Goal: Information Seeking & Learning: Learn about a topic

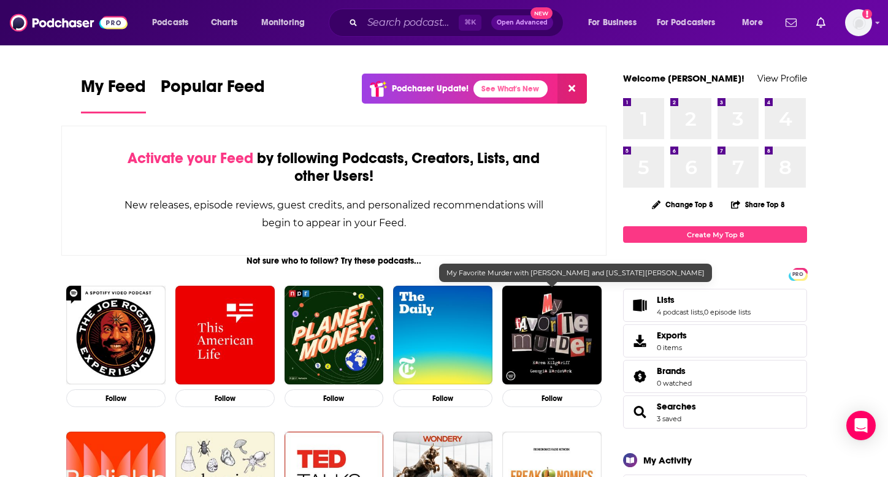
click at [565, 342] on img "My Favorite Murder with Karen Kilgariff and Georgia Hardstark" at bounding box center [551, 335] width 99 height 99
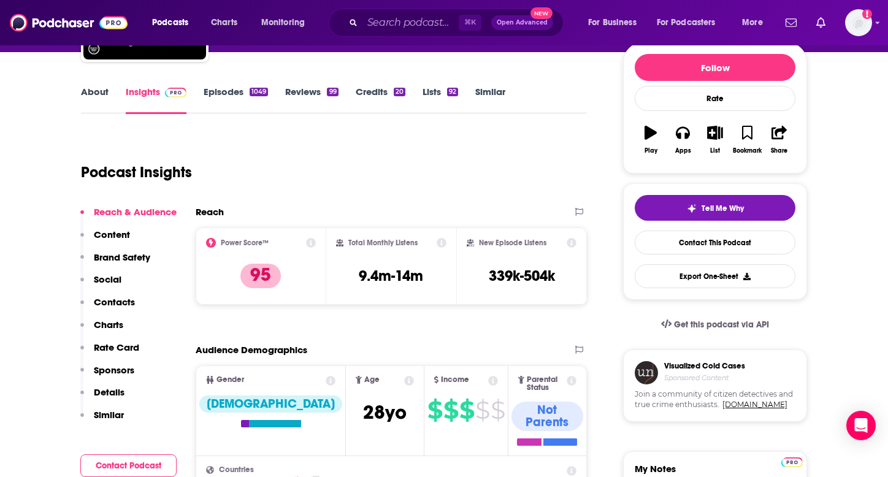
click at [120, 345] on p "Rate Card" at bounding box center [116, 348] width 45 height 12
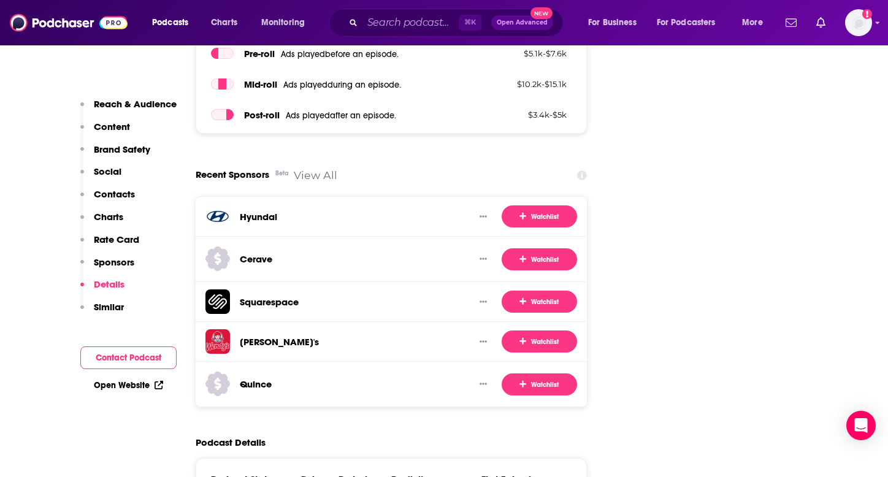
scroll to position [2222, 1]
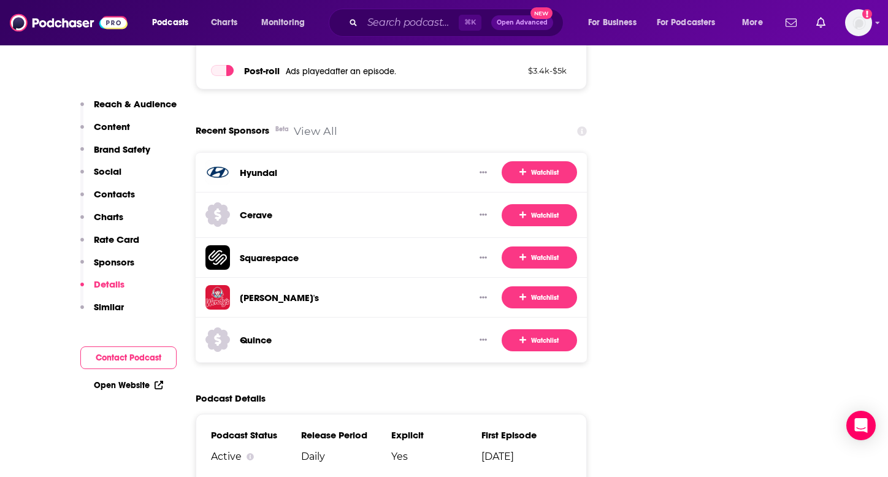
click at [113, 243] on p "Rate Card" at bounding box center [116, 240] width 45 height 12
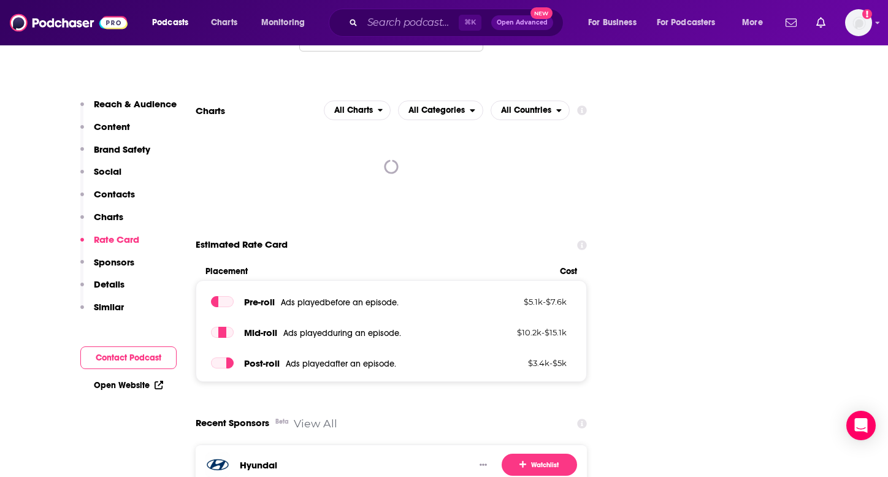
scroll to position [1938, 0]
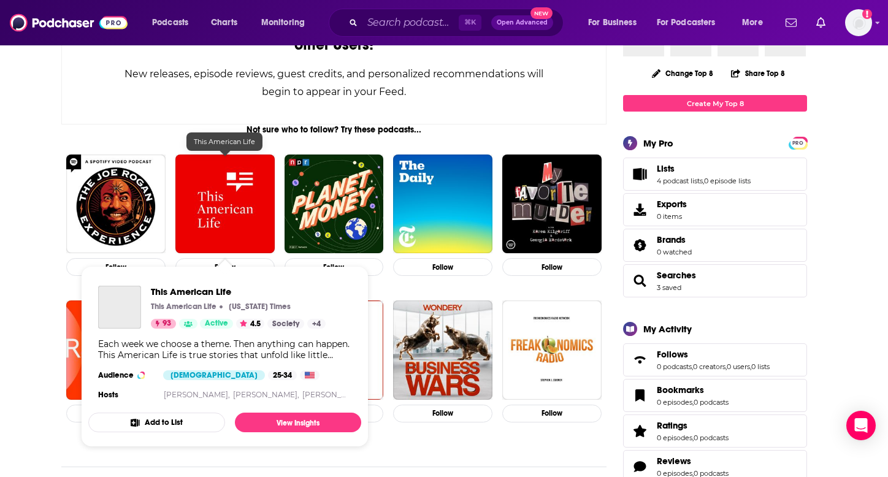
scroll to position [132, 0]
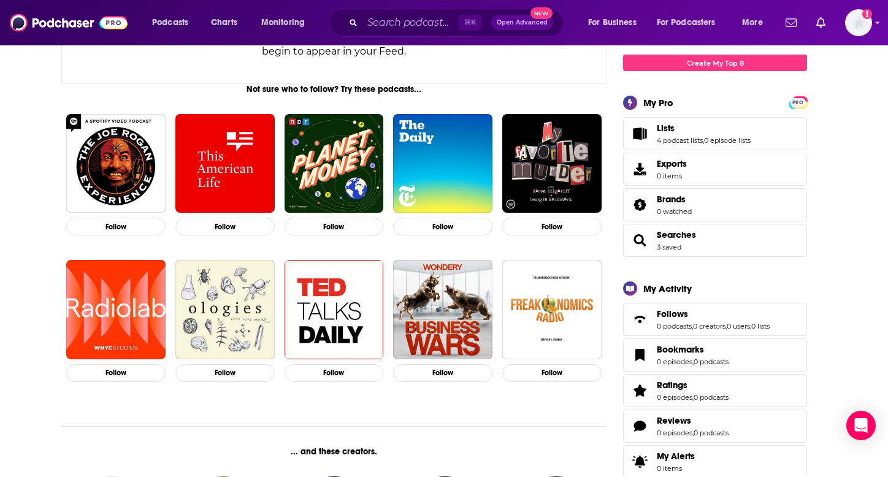
scroll to position [155, 0]
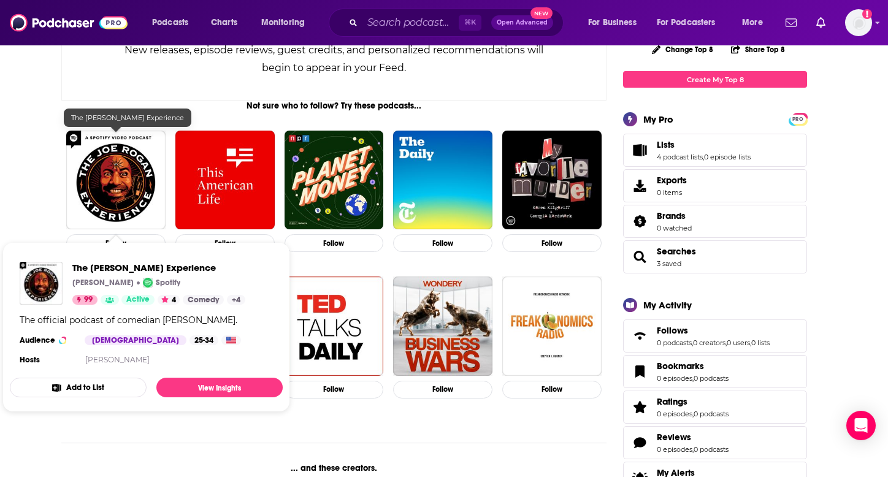
click at [120, 196] on img "The Joe Rogan Experience" at bounding box center [115, 180] width 99 height 99
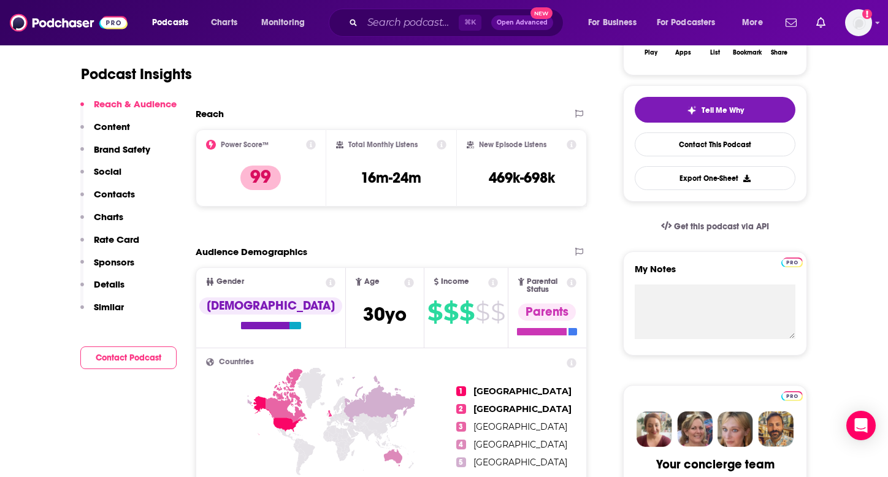
scroll to position [288, 0]
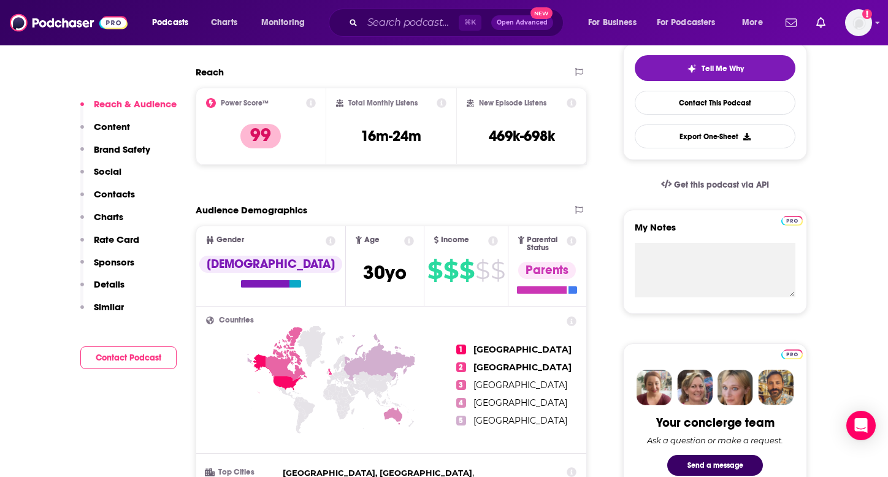
click at [118, 243] on p "Rate Card" at bounding box center [116, 240] width 45 height 12
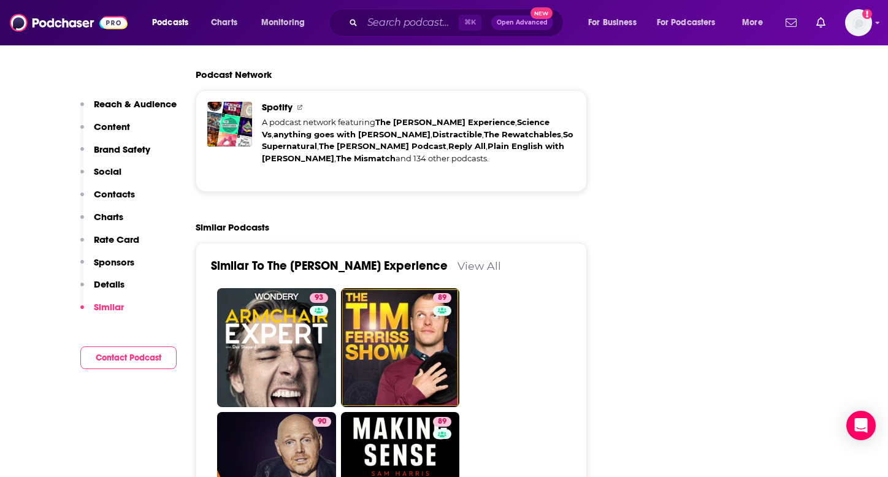
scroll to position [3192, 0]
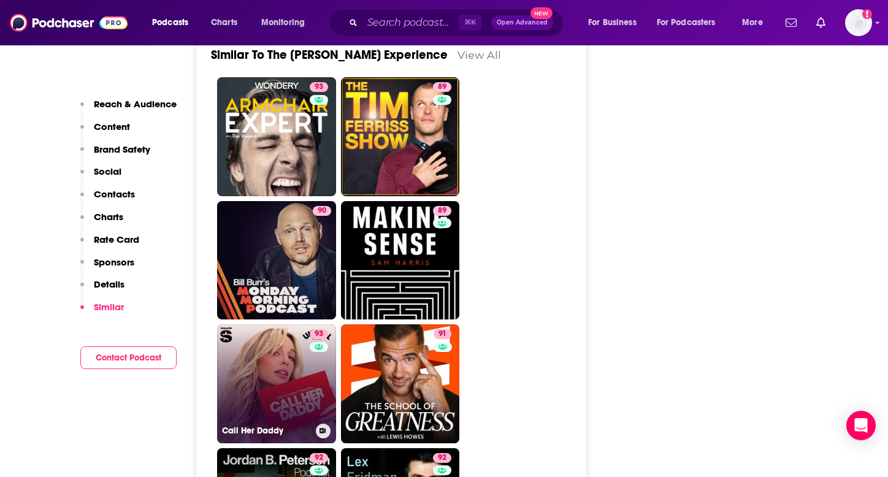
click at [244, 324] on link "93 Call Her Daddy" at bounding box center [276, 383] width 119 height 119
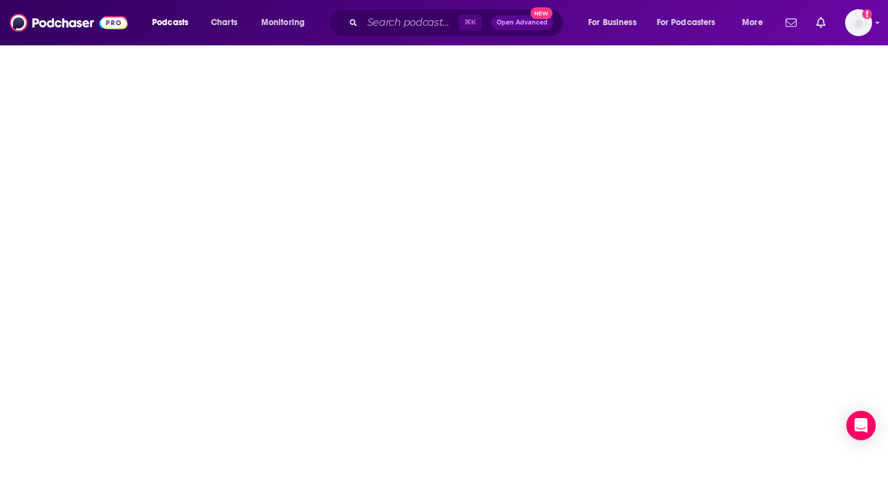
type input "[URL][DOMAIN_NAME]"
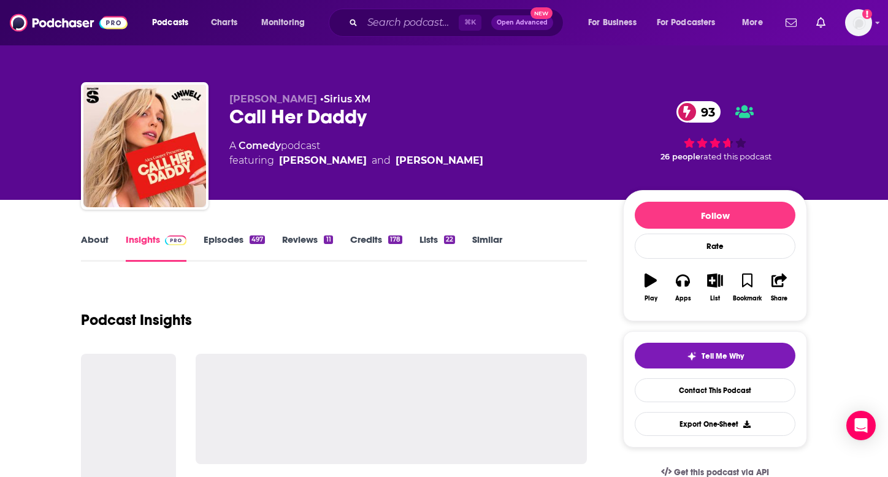
click at [224, 243] on link "Episodes 497" at bounding box center [234, 248] width 61 height 28
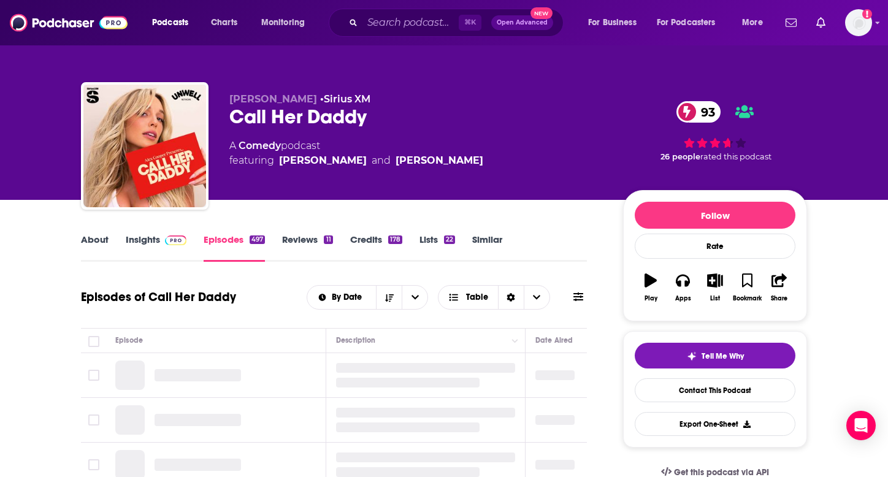
click at [128, 242] on link "Insights" at bounding box center [156, 248] width 61 height 28
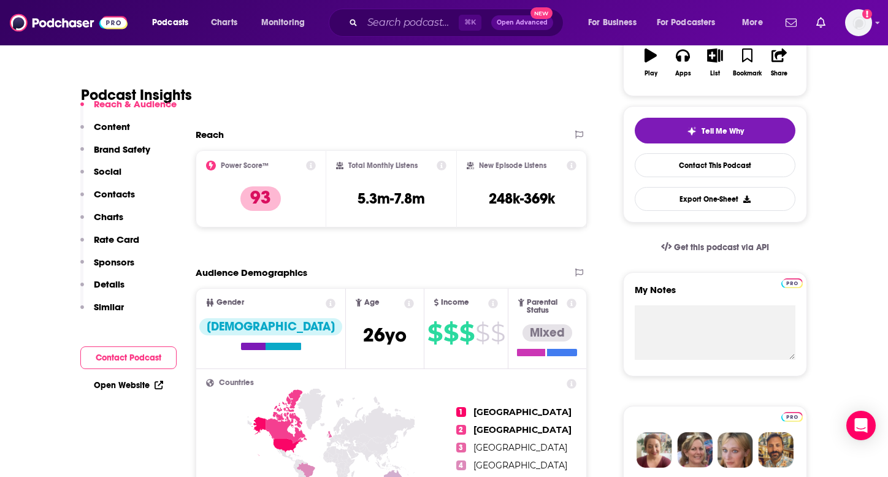
click at [121, 244] on p "Rate Card" at bounding box center [116, 240] width 45 height 12
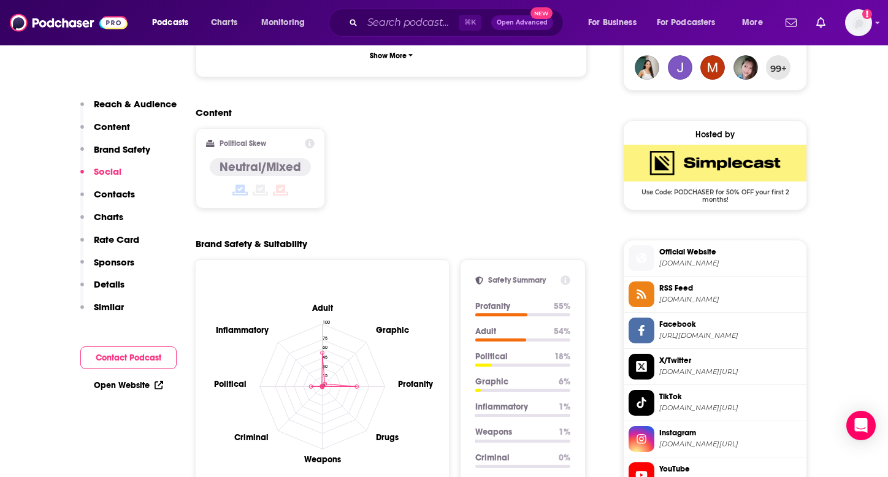
scroll to position [881, 0]
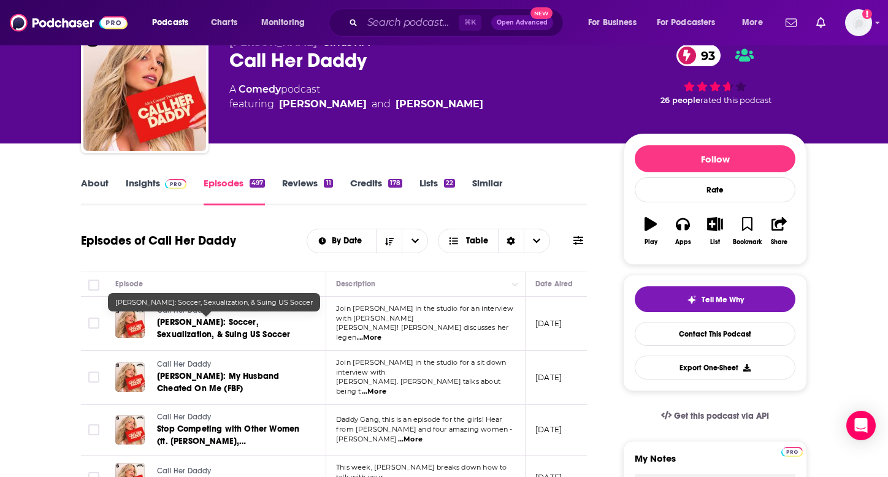
scroll to position [0, 30]
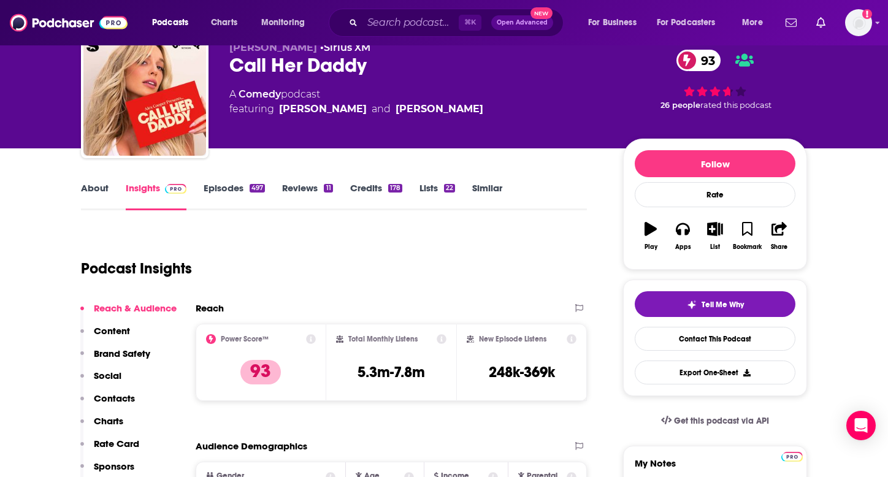
scroll to position [58, 0]
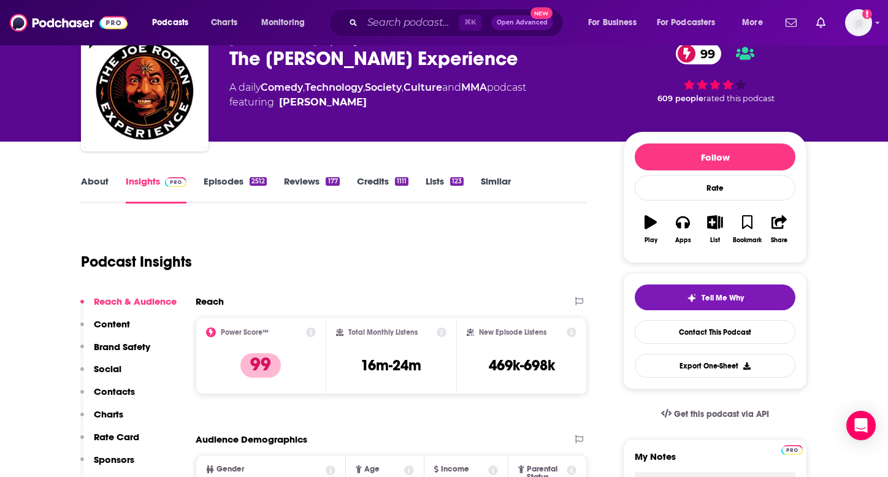
type input "[URL][DOMAIN_NAME][PERSON_NAME]"
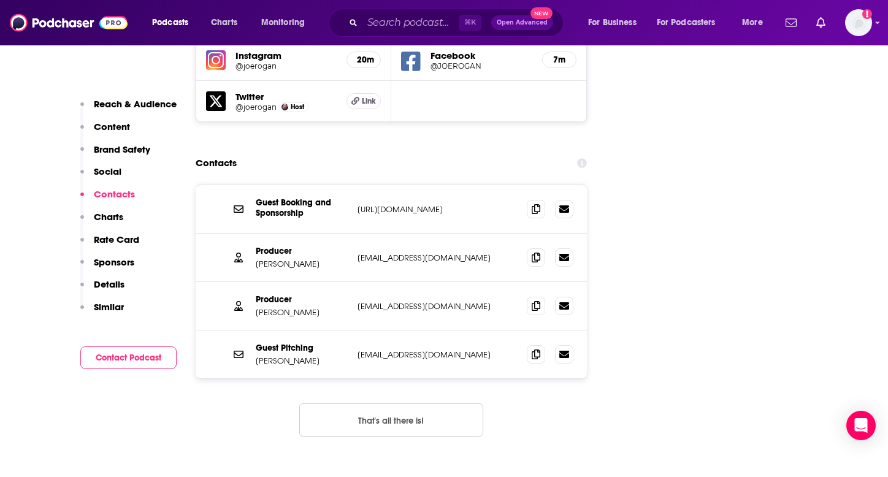
scroll to position [1528, 0]
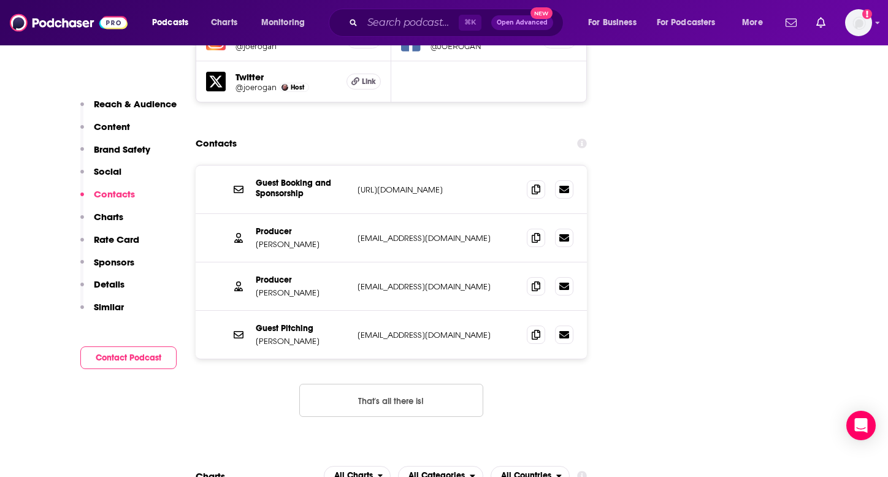
click at [116, 244] on p "Rate Card" at bounding box center [116, 240] width 45 height 12
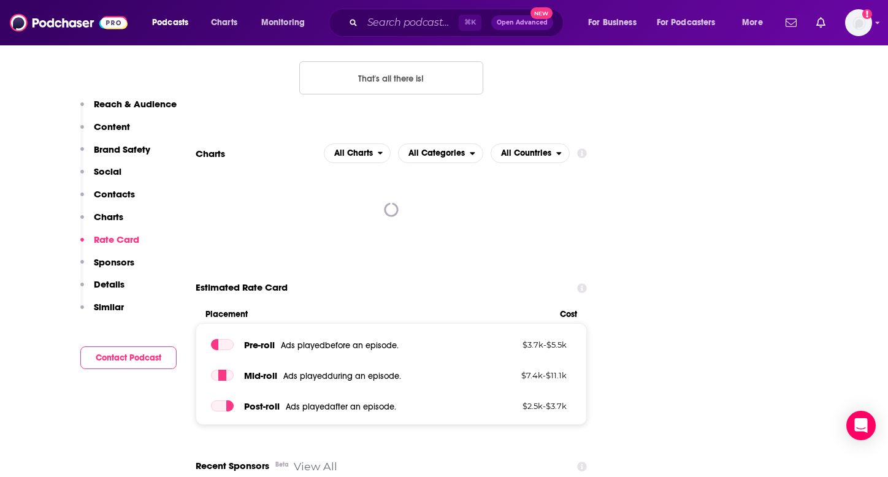
scroll to position [1841, 0]
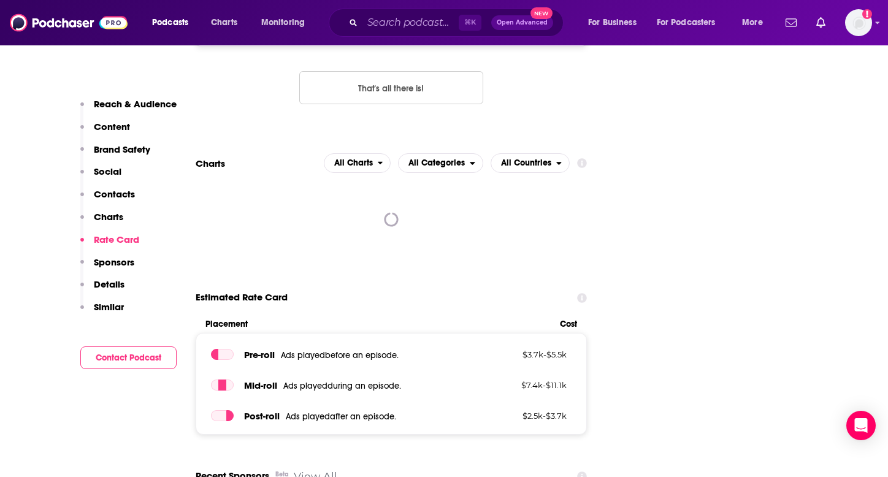
drag, startPoint x: 579, startPoint y: 323, endPoint x: 613, endPoint y: 338, distance: 37.6
drag, startPoint x: 518, startPoint y: 321, endPoint x: 573, endPoint y: 317, distance: 55.4
click at [574, 333] on div "Pre -roll Ads played before an episode . $ 3.7k - $ 5.5k Mid -roll Ads played d…" at bounding box center [391, 384] width 391 height 102
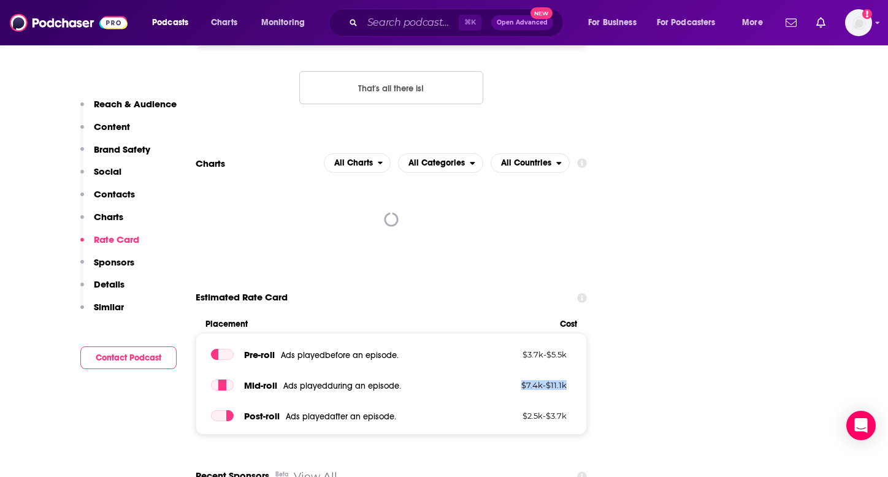
drag, startPoint x: 515, startPoint y: 321, endPoint x: 572, endPoint y: 332, distance: 58.2
click at [572, 333] on div "Pre -roll Ads played before an episode . $ 3.7k - $ 5.5k Mid -roll Ads played d…" at bounding box center [391, 384] width 391 height 102
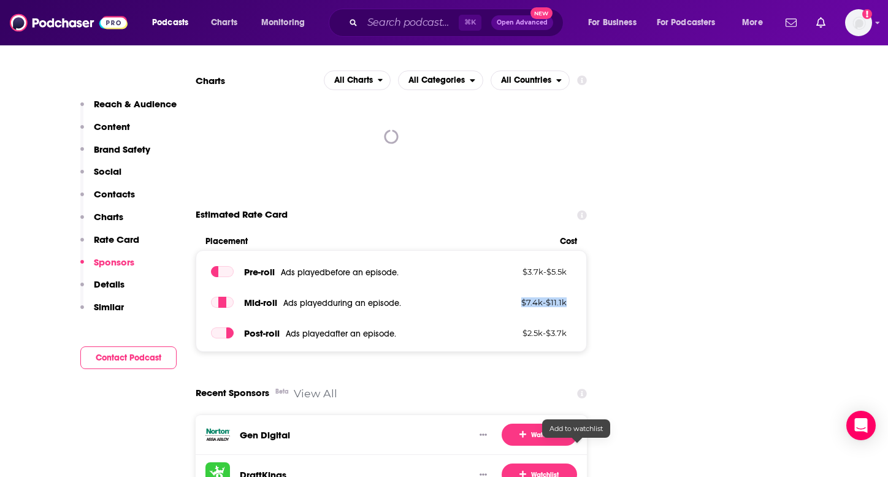
scroll to position [1922, 0]
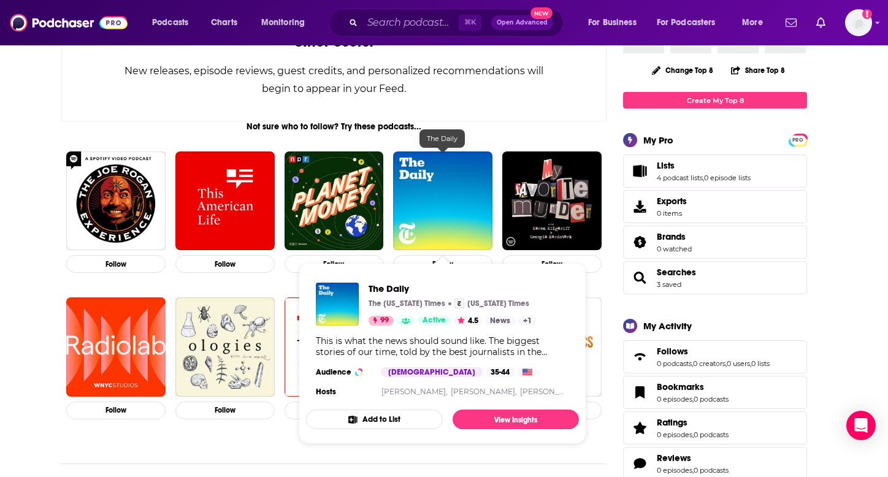
scroll to position [137, 0]
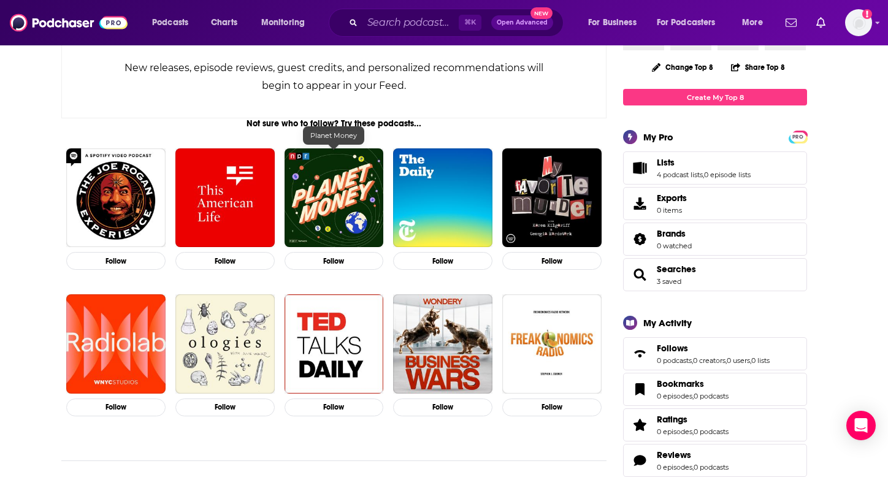
click at [331, 213] on img "Planet Money" at bounding box center [334, 197] width 99 height 99
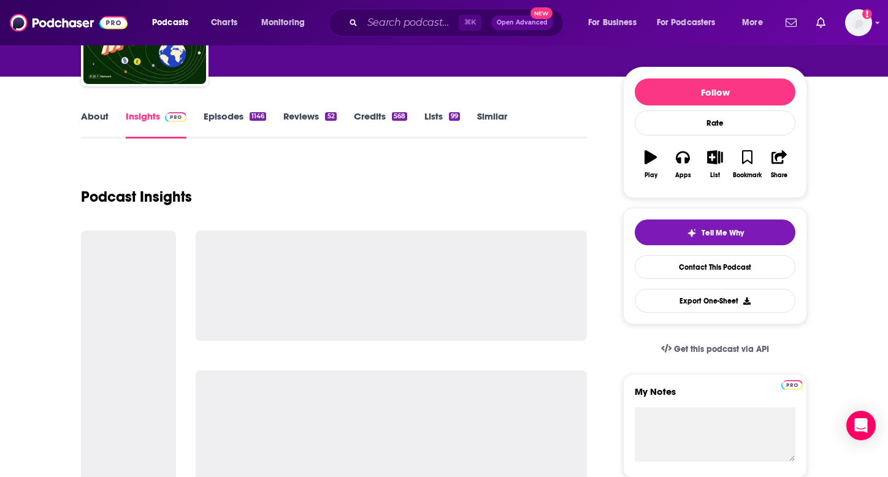
scroll to position [124, 0]
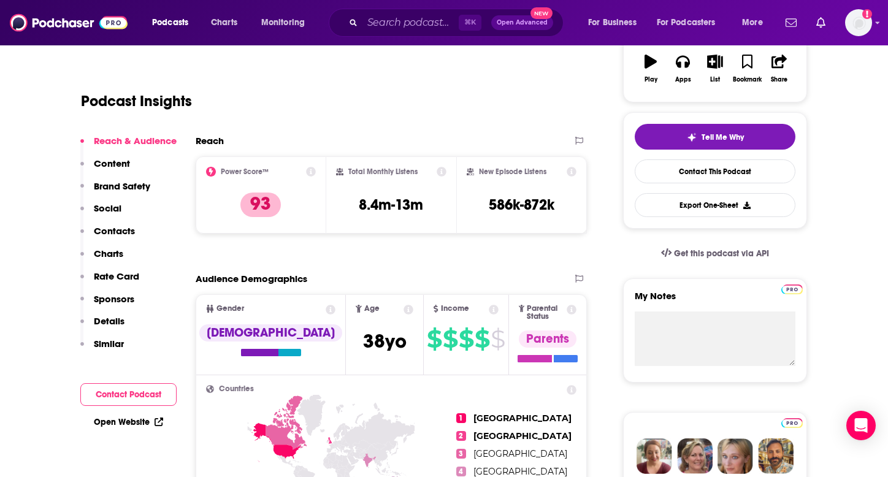
drag, startPoint x: 114, startPoint y: 278, endPoint x: 102, endPoint y: 277, distance: 12.3
click at [114, 278] on p "Rate Card" at bounding box center [116, 276] width 45 height 12
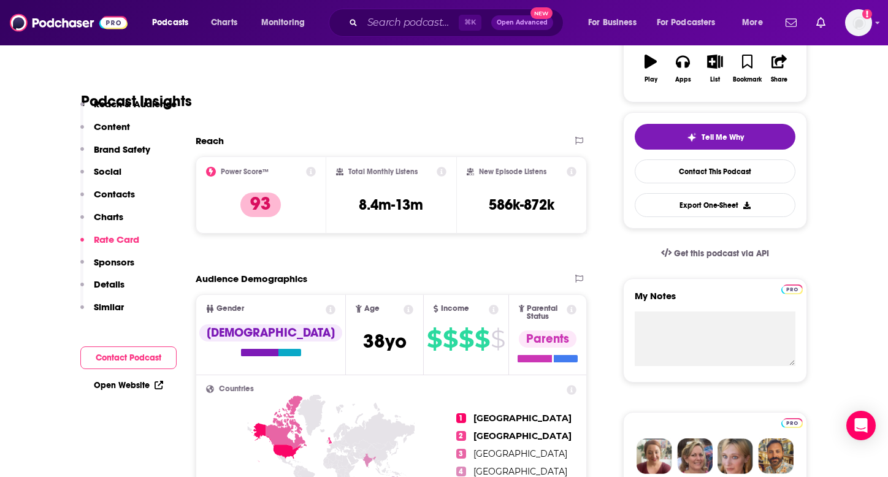
click at [102, 277] on div "Reach & Audience Content Brand Safety Social Contacts Charts Rate Card Sponsors…" at bounding box center [128, 211] width 96 height 226
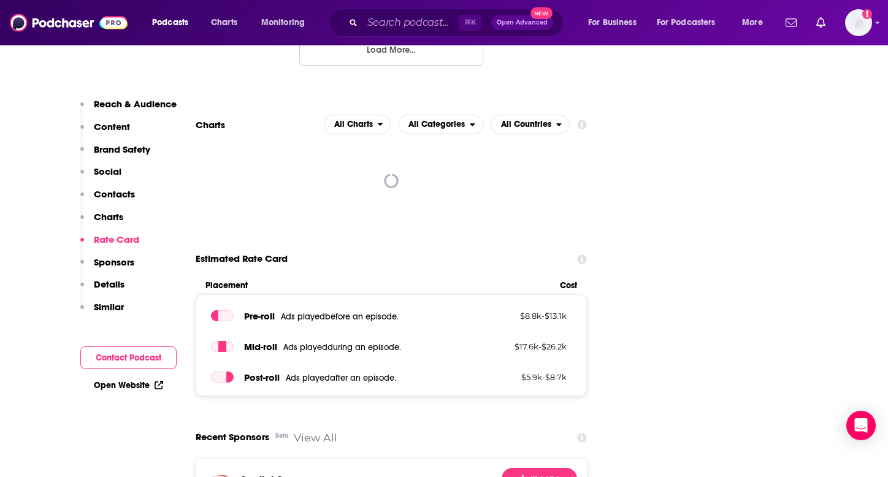
scroll to position [2660, 0]
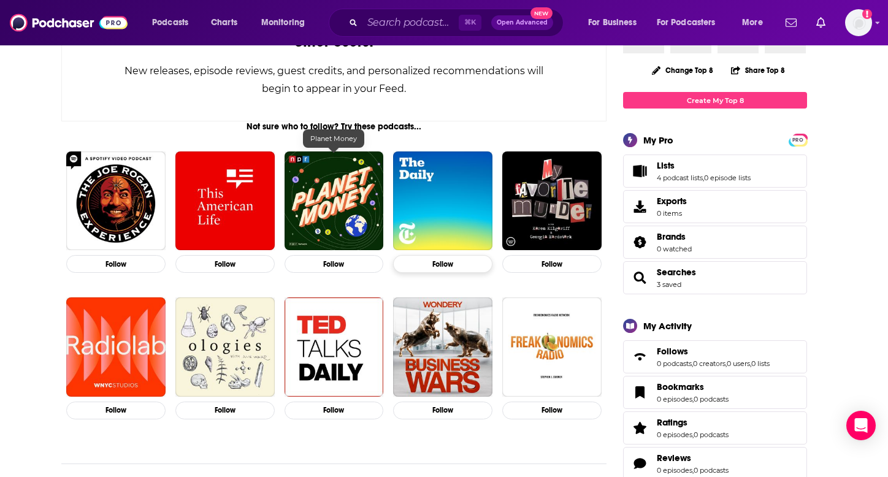
scroll to position [135, 0]
